Goal: Navigation & Orientation: Understand site structure

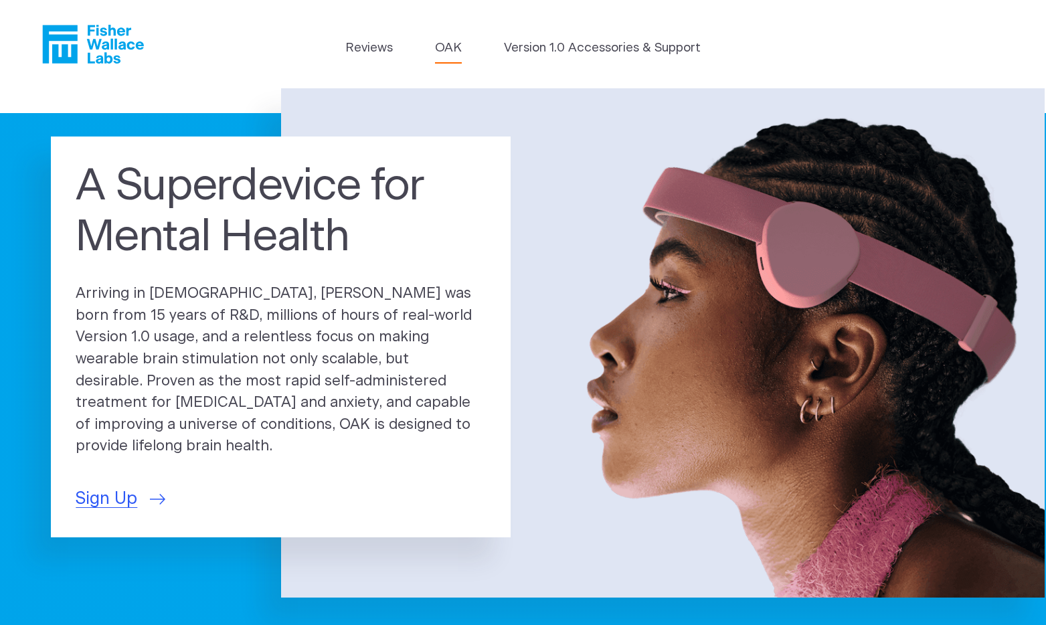
click at [449, 45] on link "OAK" at bounding box center [448, 48] width 27 height 19
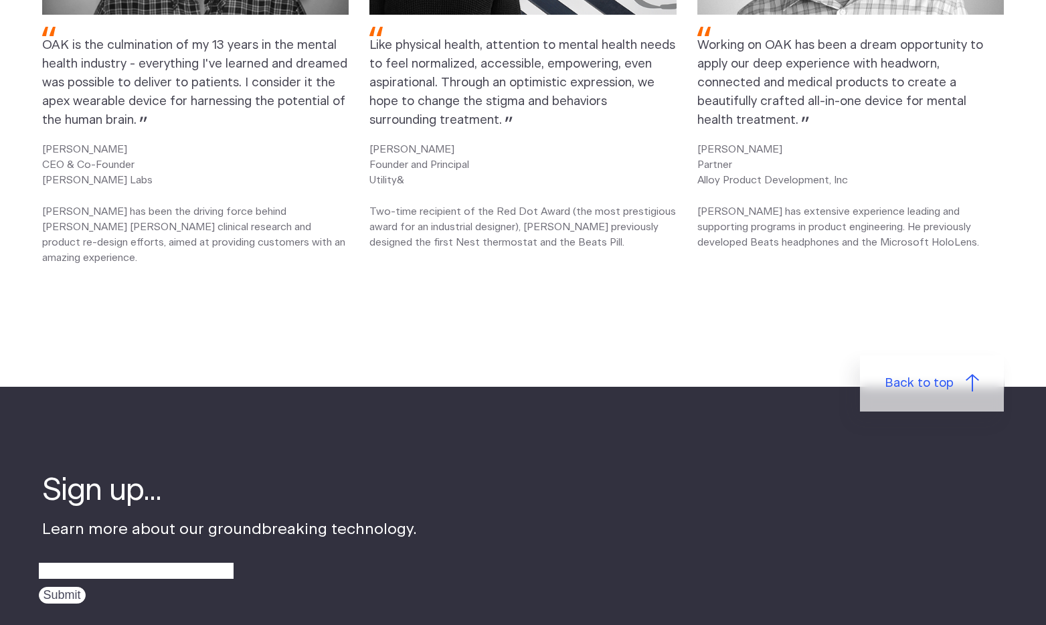
scroll to position [1781, 0]
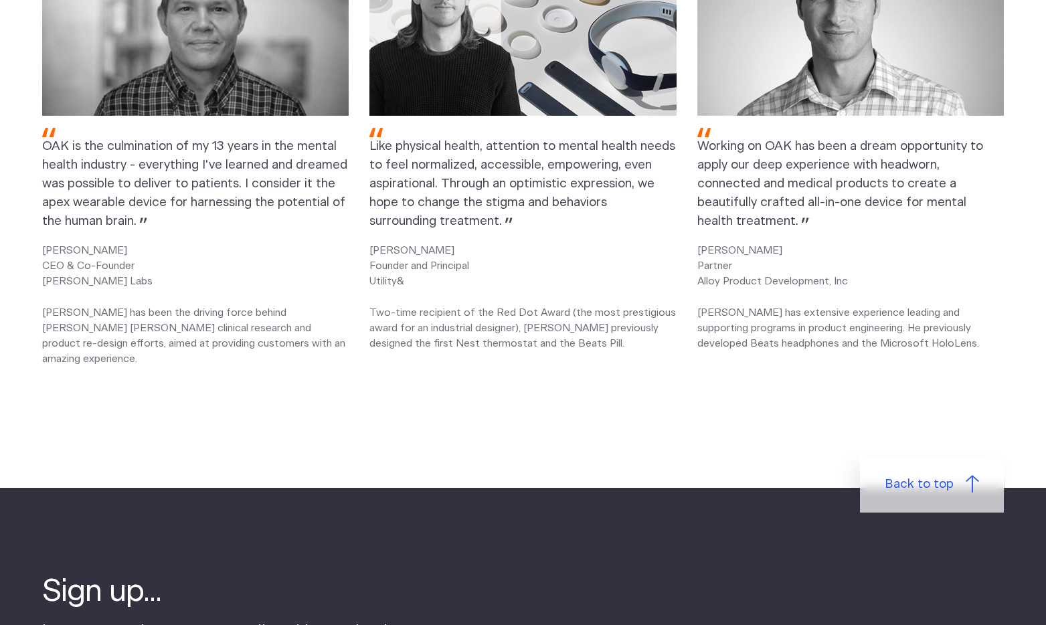
click at [603, 297] on p "[PERSON_NAME] Founder and Principal Utility& Two-time recipient of the Red Dot …" at bounding box center [522, 297] width 306 height 108
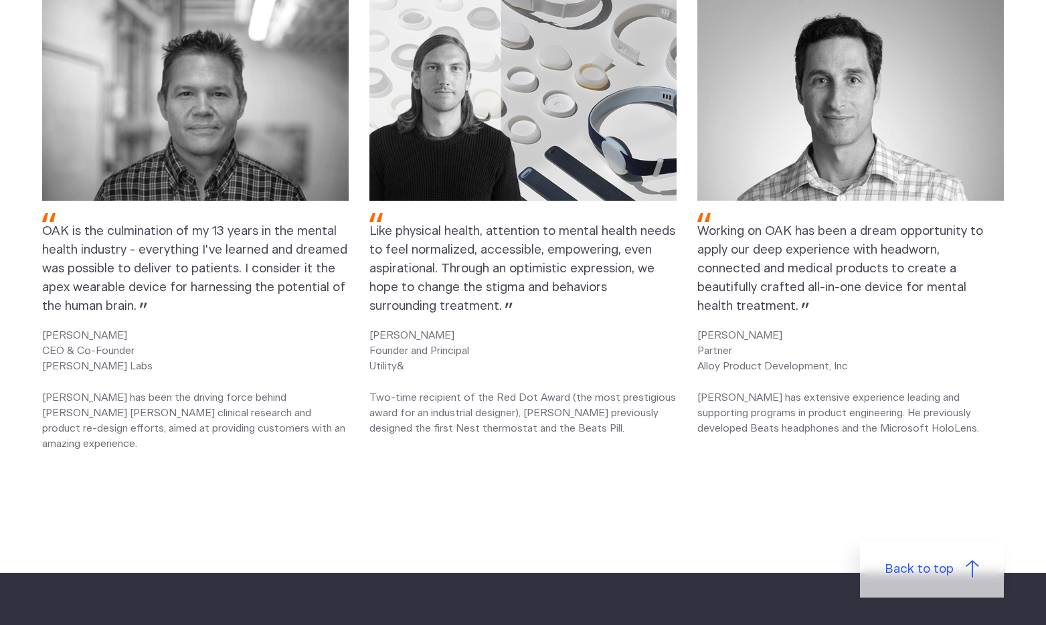
scroll to position [1676, 0]
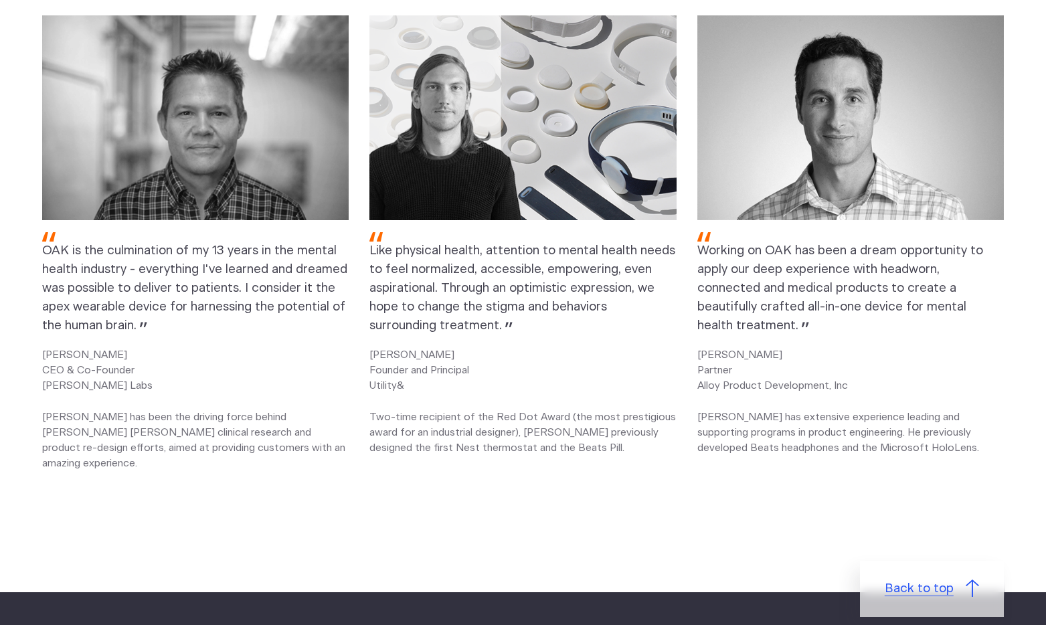
click at [955, 573] on link "Back to top" at bounding box center [932, 589] width 144 height 56
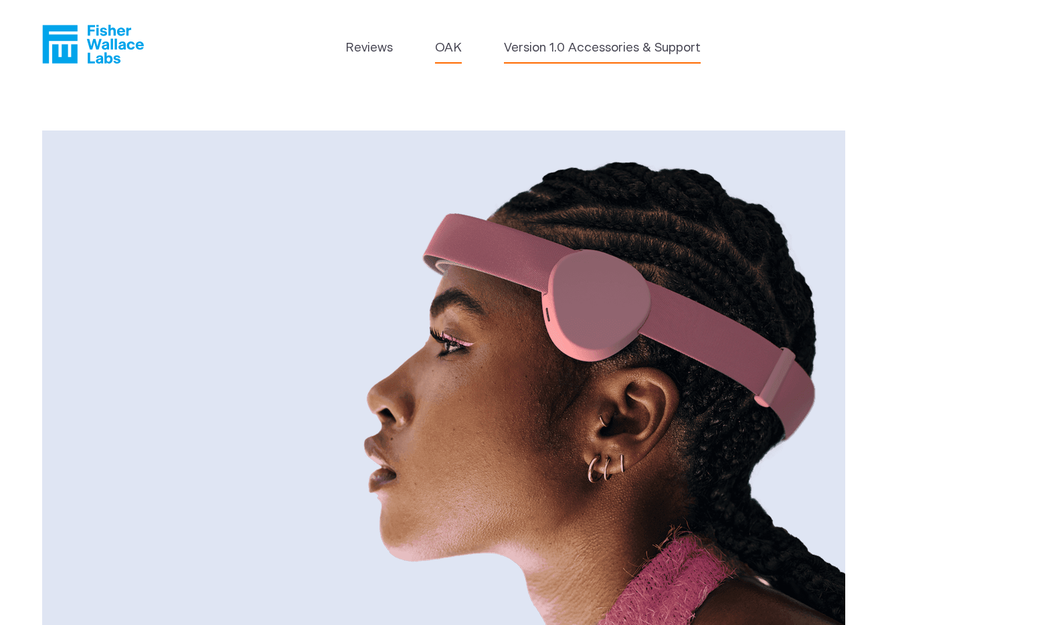
click at [575, 53] on link "Version 1.0 Accessories & Support" at bounding box center [602, 48] width 197 height 19
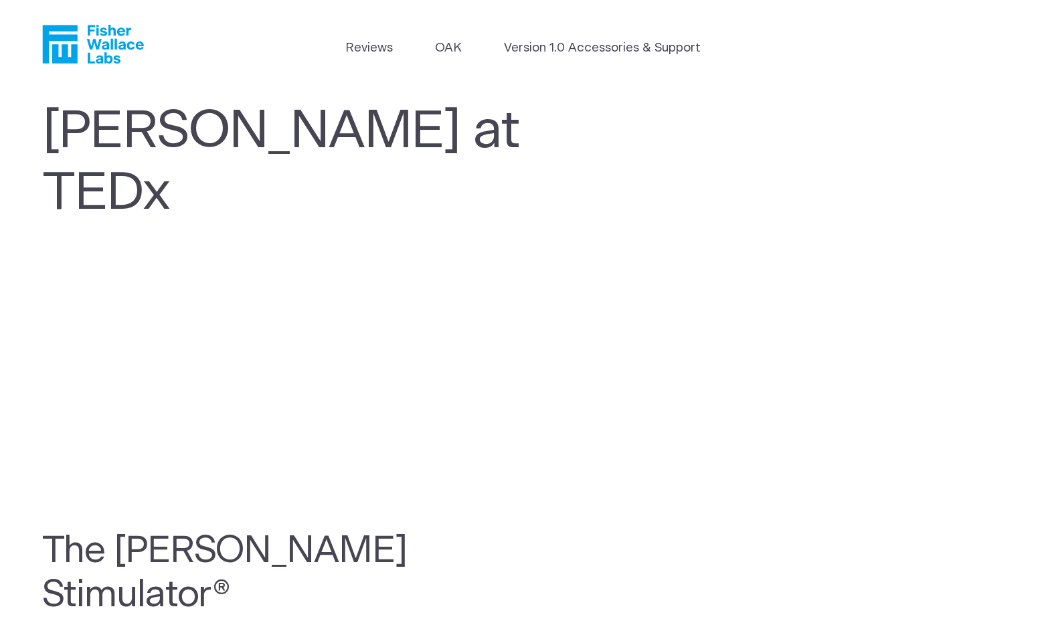
click at [74, 45] on icon "Fisher Wallace" at bounding box center [98, 44] width 92 height 39
